Goal: Transaction & Acquisition: Purchase product/service

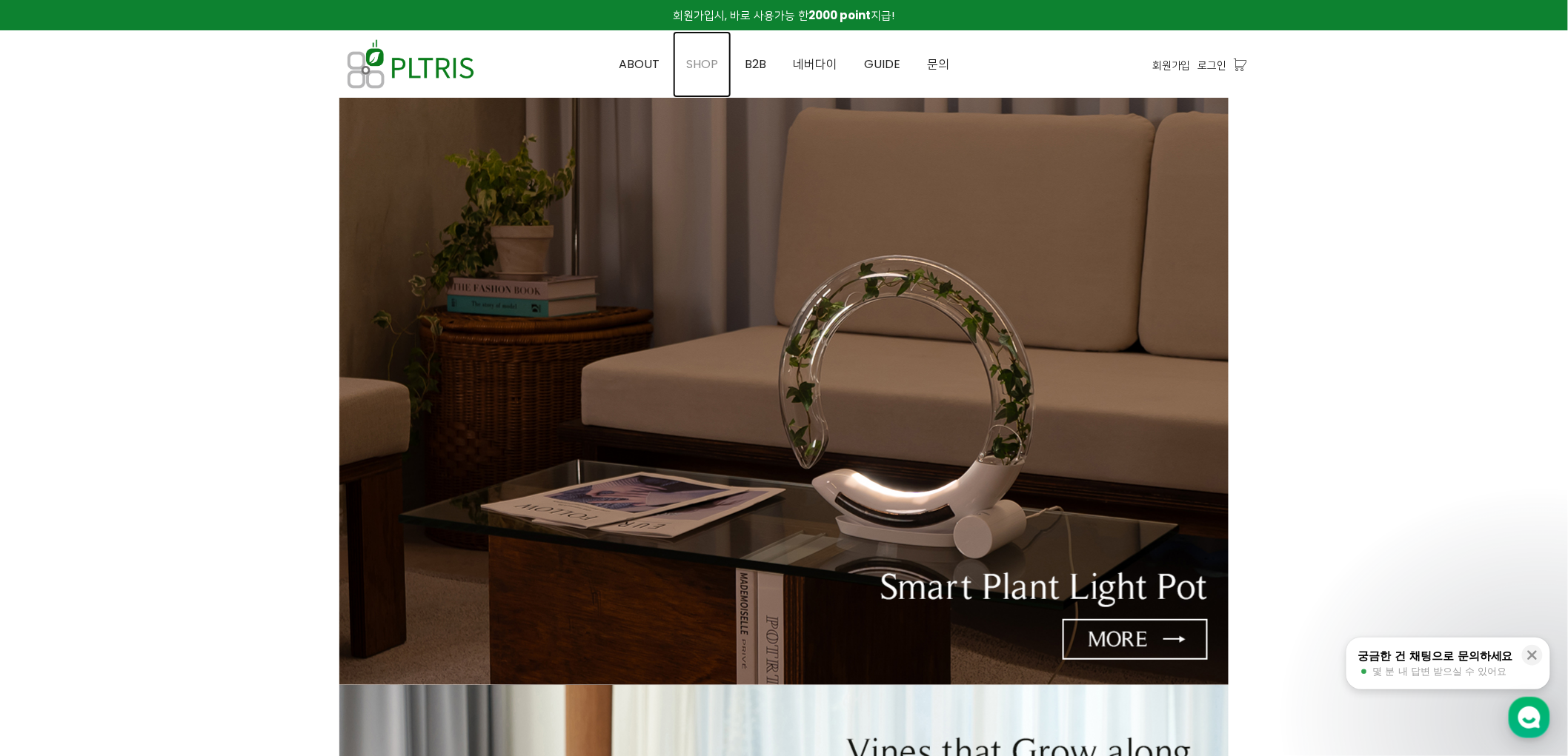
click at [718, 63] on span "SHOP" at bounding box center [701, 64] width 32 height 17
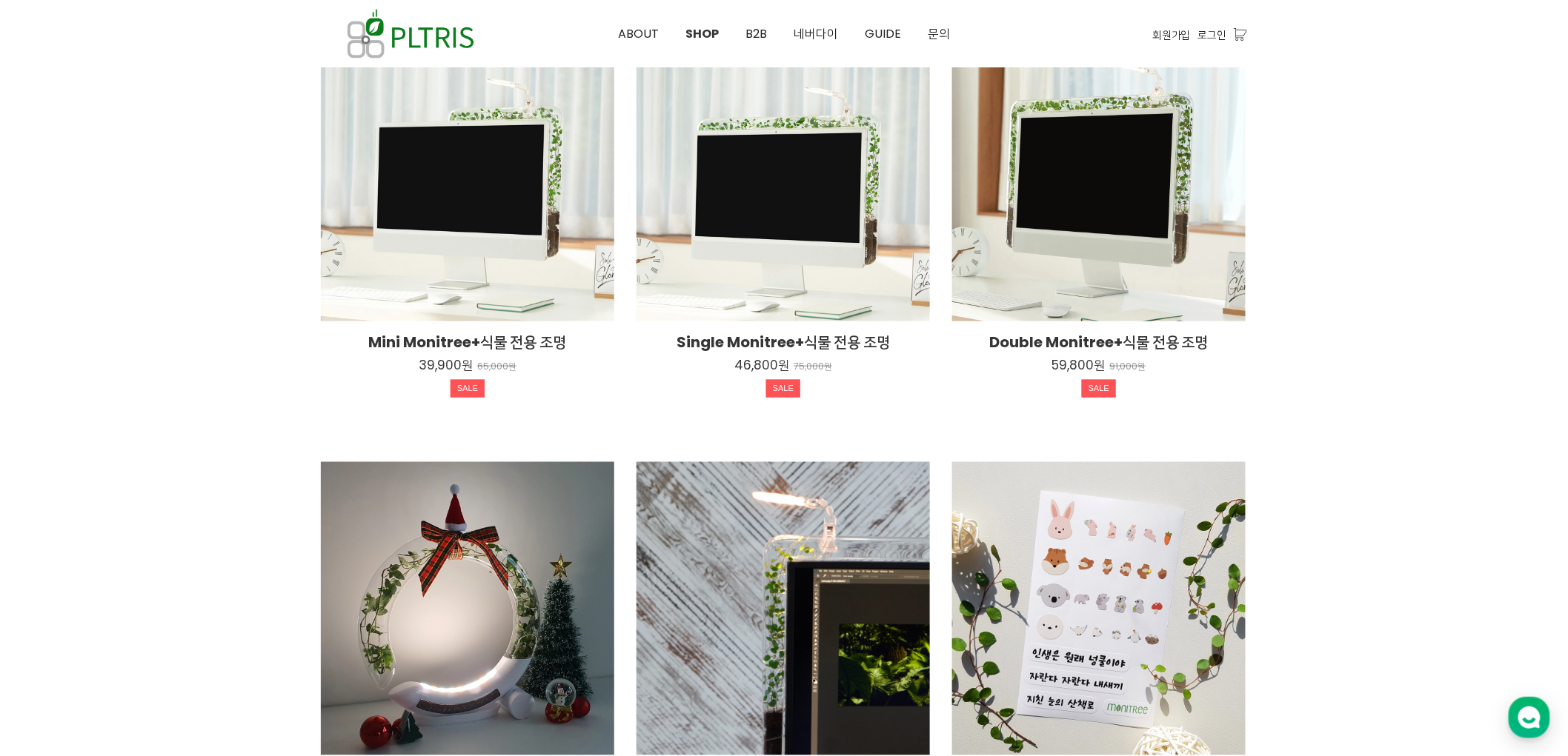
scroll to position [987, 0]
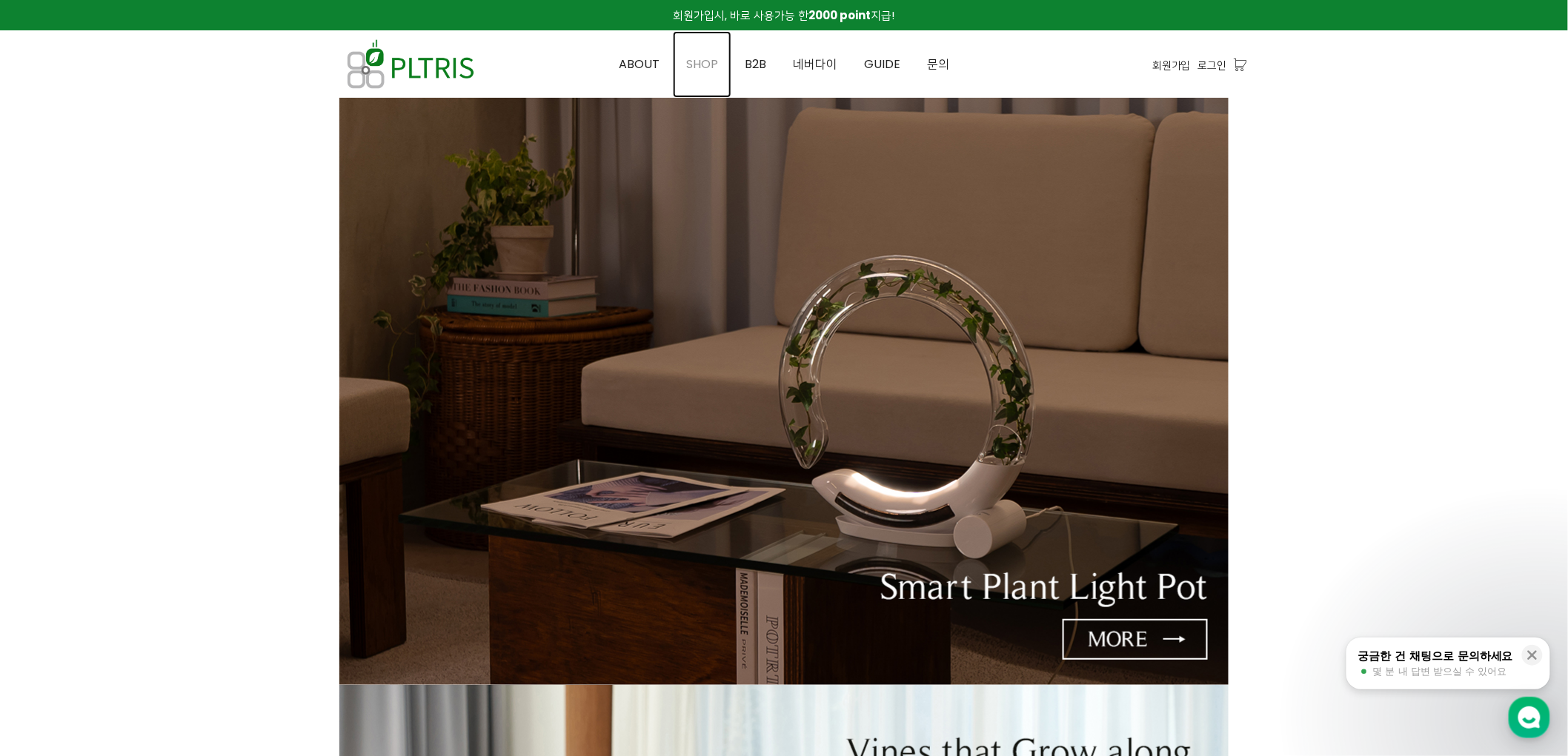
click at [696, 62] on span "SHOP" at bounding box center [701, 64] width 32 height 17
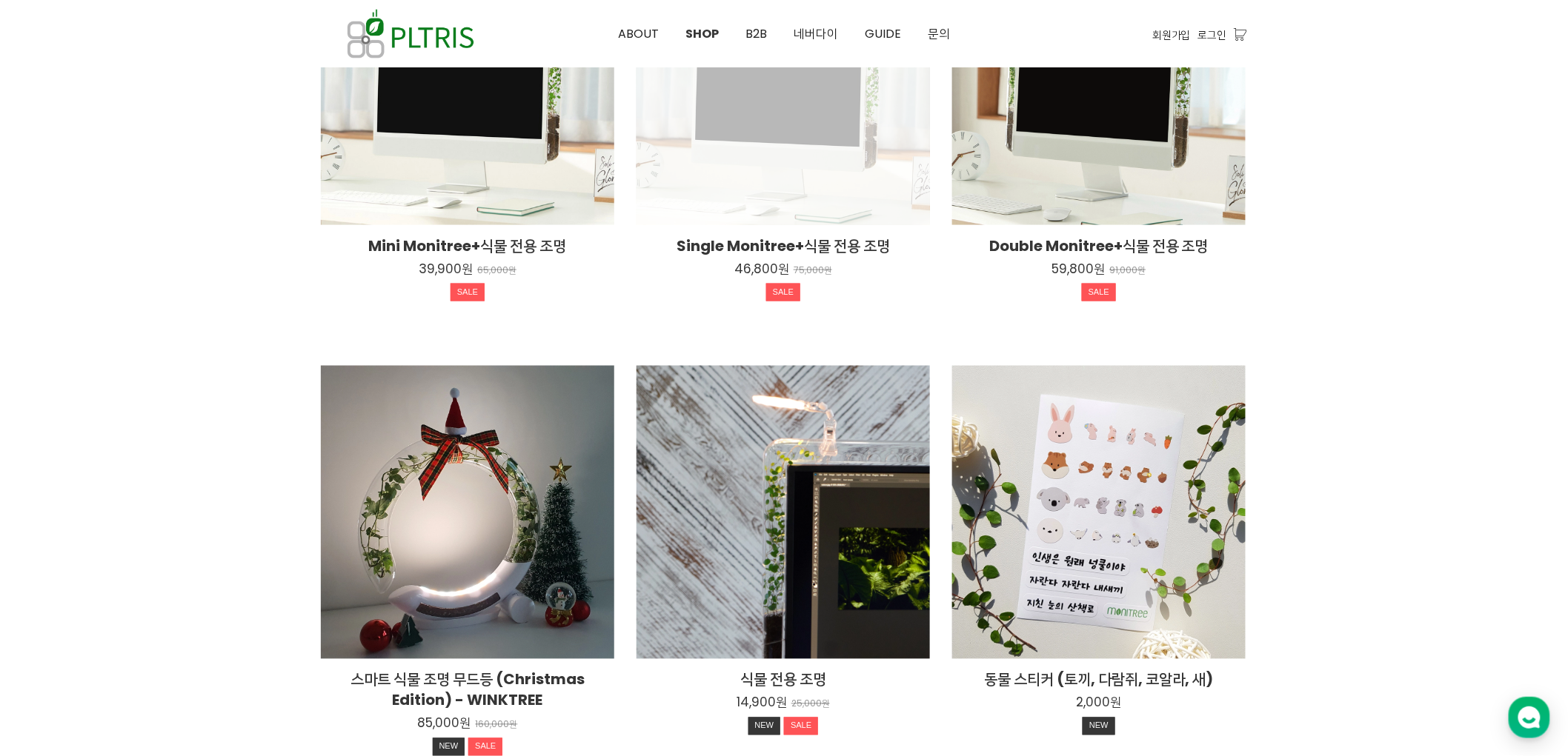
scroll to position [823, 0]
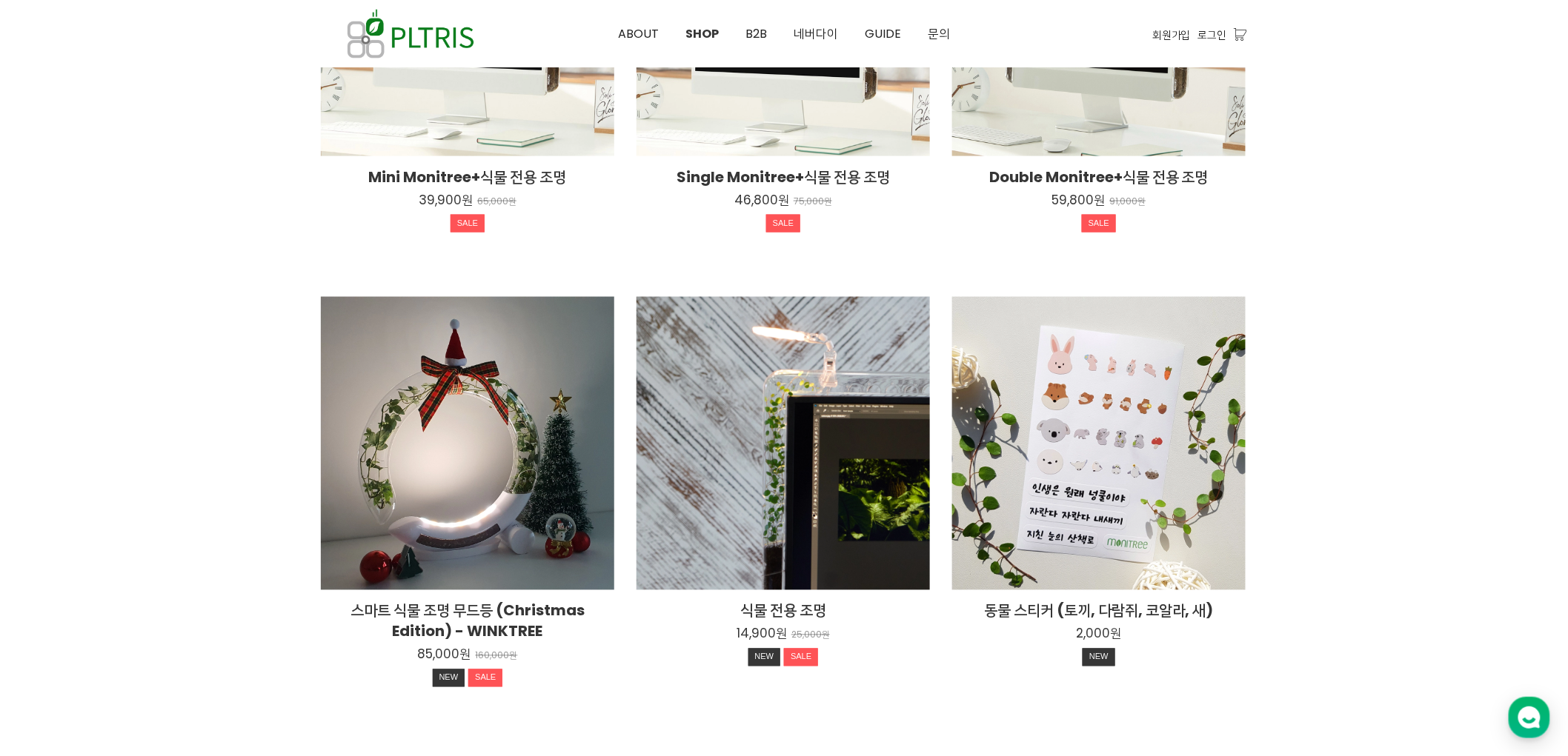
click at [1391, 350] on div at bounding box center [784, 42] width 1568 height 1535
